Goal: Navigation & Orientation: Find specific page/section

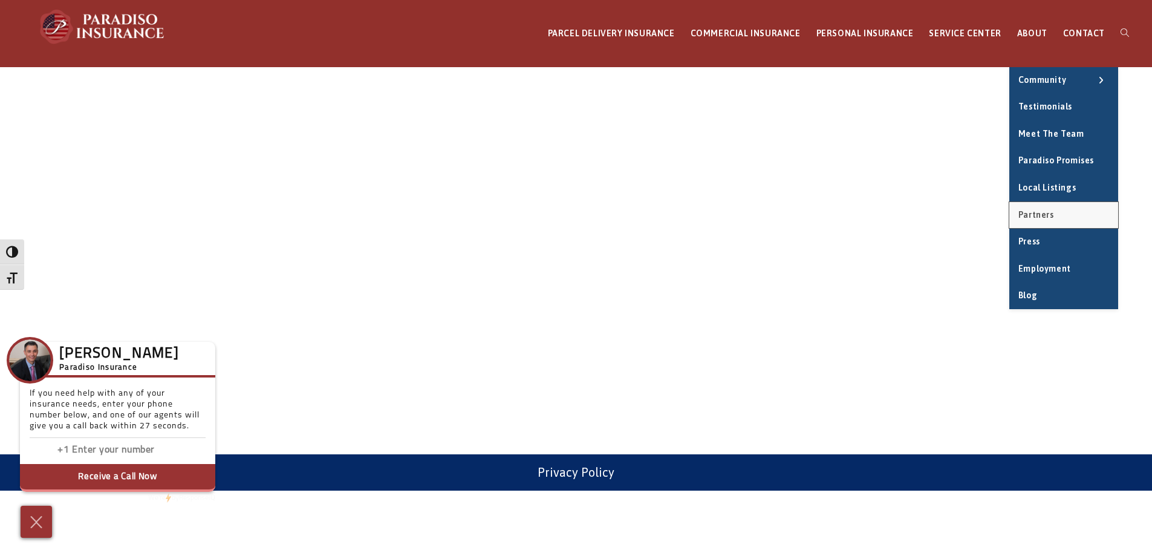
click at [1039, 219] on span "Partners" at bounding box center [1036, 215] width 36 height 10
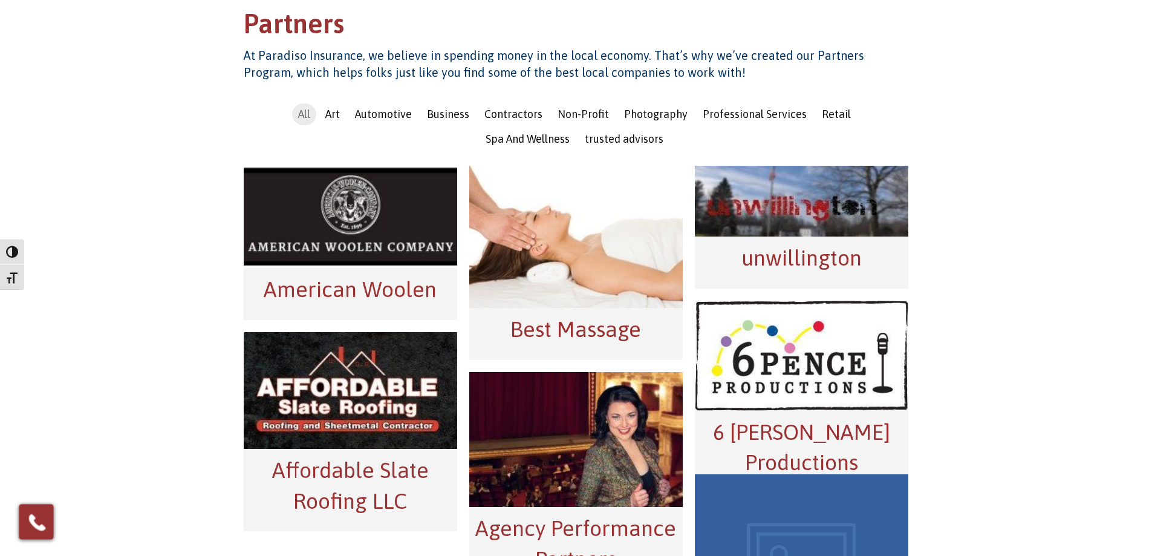
scroll to position [242, 0]
